Goal: Find specific page/section: Find specific page/section

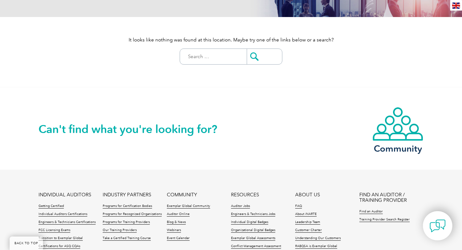
scroll to position [100, 0]
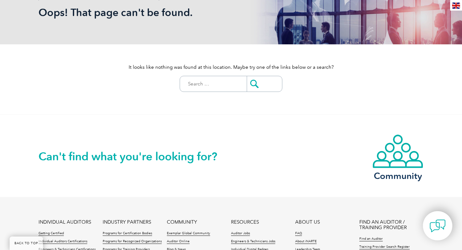
click at [210, 83] on input "Search for:" at bounding box center [215, 83] width 64 height 15
type input "CTR"
click at [247, 76] on input "submit" at bounding box center [264, 83] width 35 height 15
click at [255, 87] on input "submit" at bounding box center [264, 83] width 35 height 15
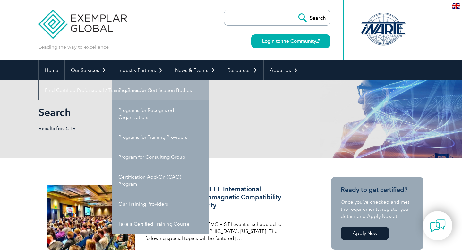
click at [167, 90] on link "Programs for Certification Bodies" at bounding box center [160, 90] width 96 height 20
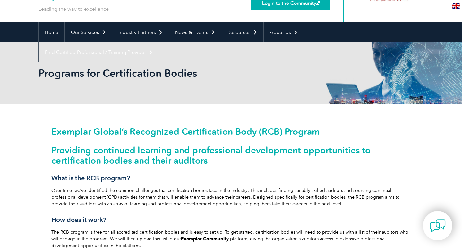
scroll to position [38, 0]
